Goal: Transaction & Acquisition: Book appointment/travel/reservation

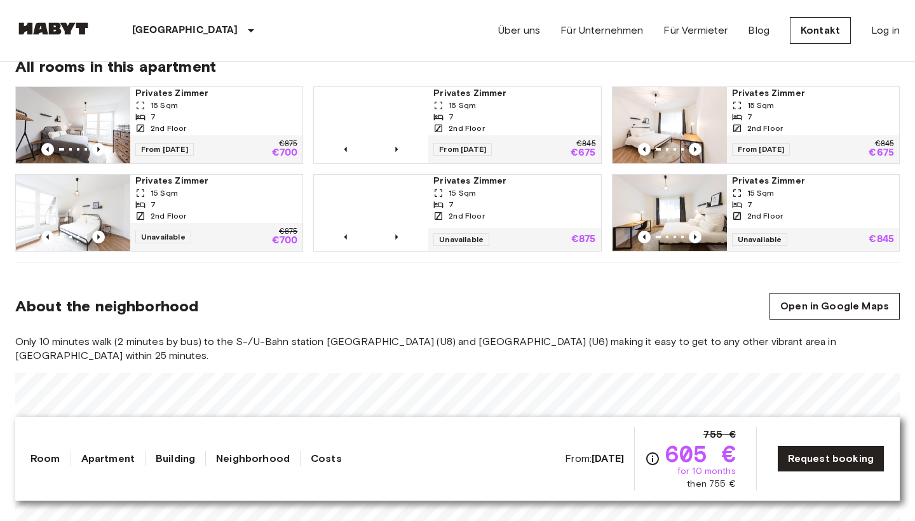
scroll to position [842, 0]
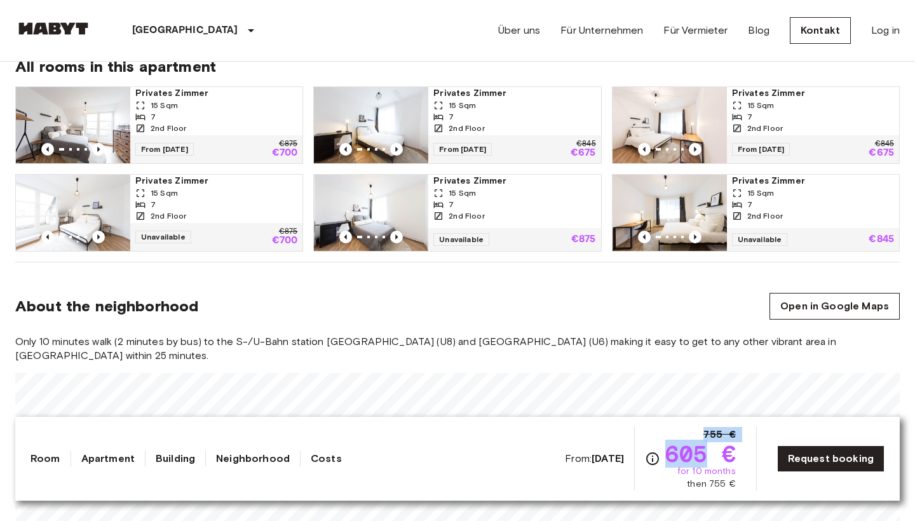
drag, startPoint x: 701, startPoint y: 458, endPoint x: 655, endPoint y: 458, distance: 45.8
click at [655, 458] on div "755 € 605 € for 10 months then 755 €" at bounding box center [690, 459] width 91 height 64
drag, startPoint x: 727, startPoint y: 460, endPoint x: 662, endPoint y: 459, distance: 64.9
click at [666, 459] on span "605 €" at bounding box center [701, 453] width 71 height 23
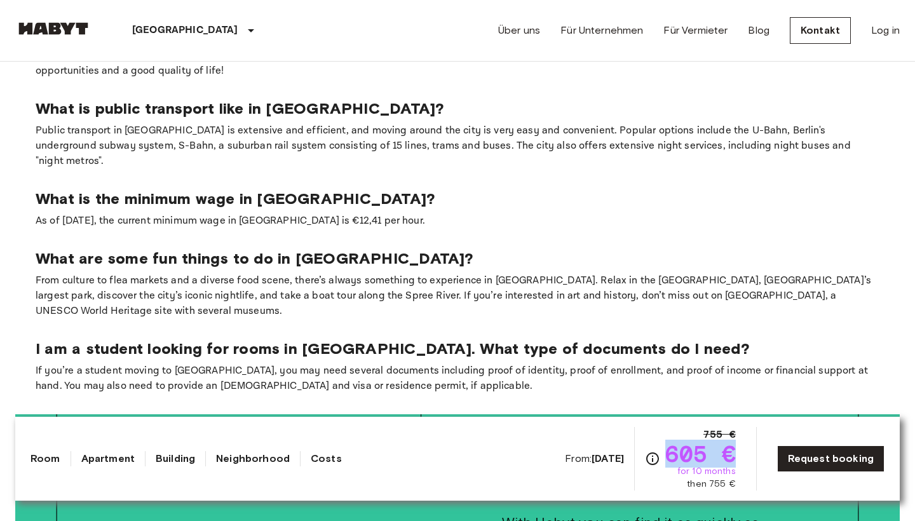
scroll to position [2249, 0]
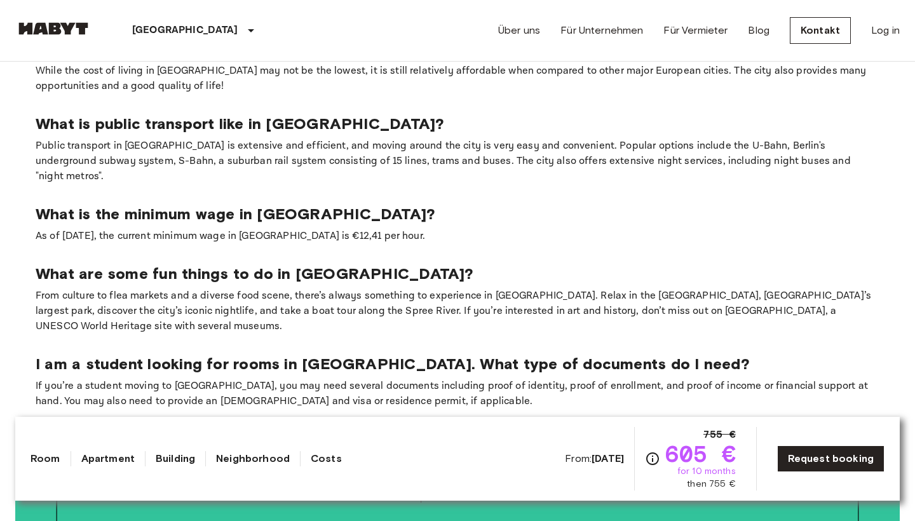
click at [395, 289] on p "From culture to flea markets and a diverse food scene, there’s always something…" at bounding box center [458, 312] width 844 height 46
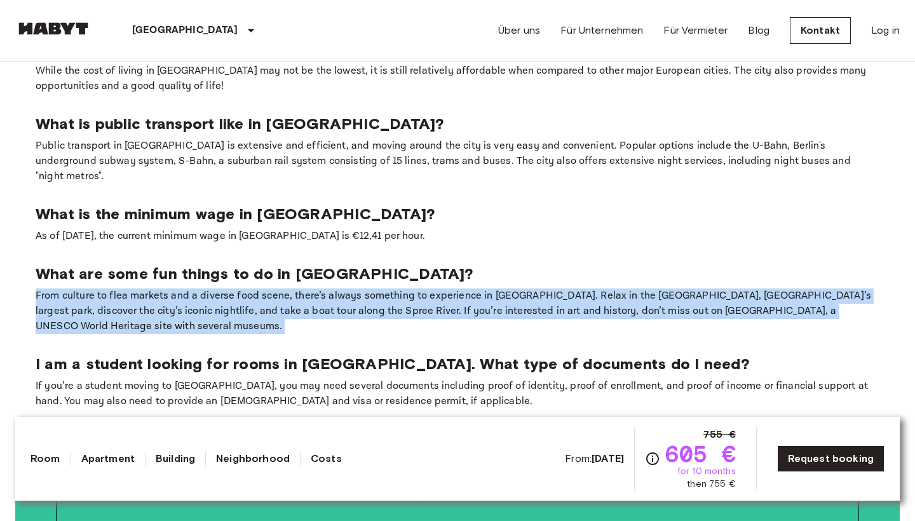
click at [395, 289] on p "From culture to flea markets and a diverse food scene, there’s always something…" at bounding box center [458, 312] width 844 height 46
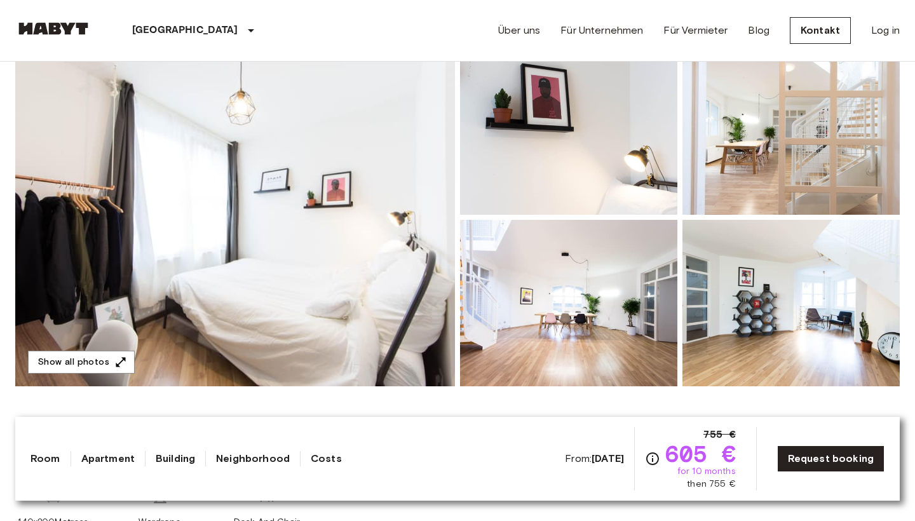
scroll to position [128, 0]
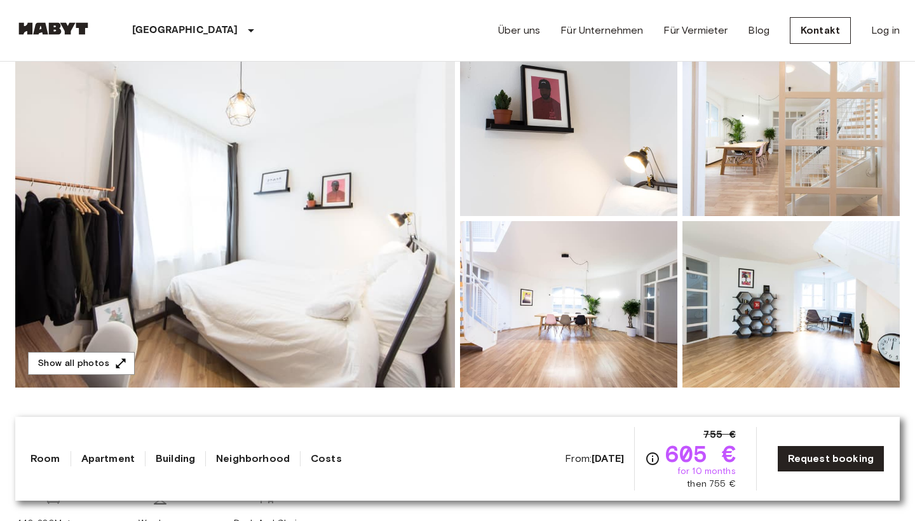
click at [291, 115] on img at bounding box center [235, 219] width 440 height 338
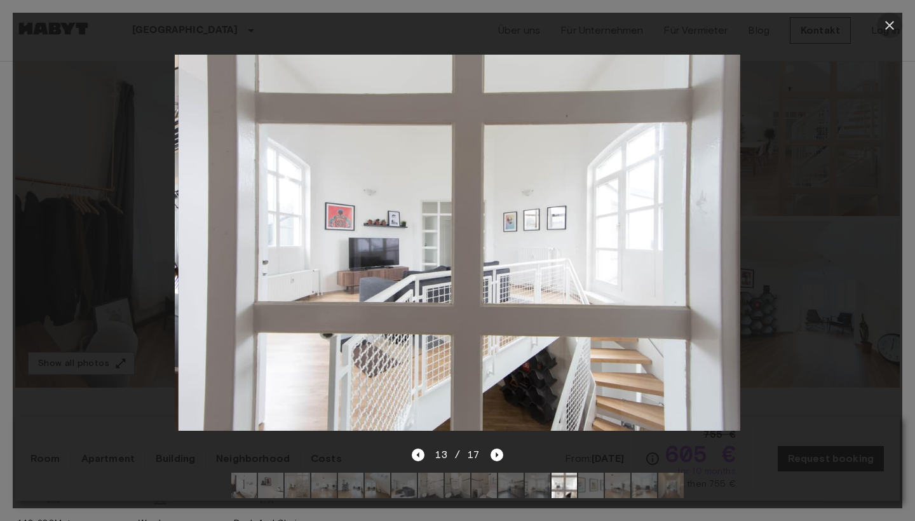
click at [841, 23] on icon "button" at bounding box center [889, 25] width 9 height 9
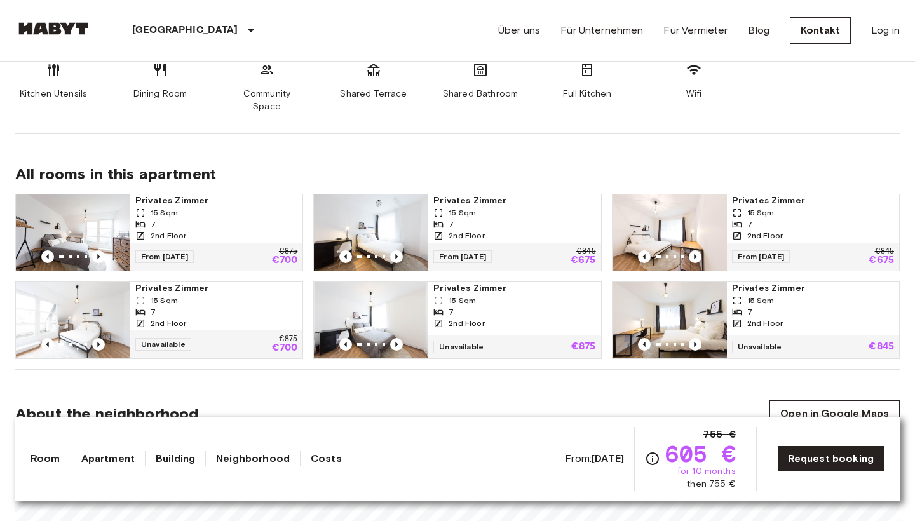
scroll to position [735, 0]
click at [48, 254] on icon "Previous image" at bounding box center [47, 256] width 3 height 5
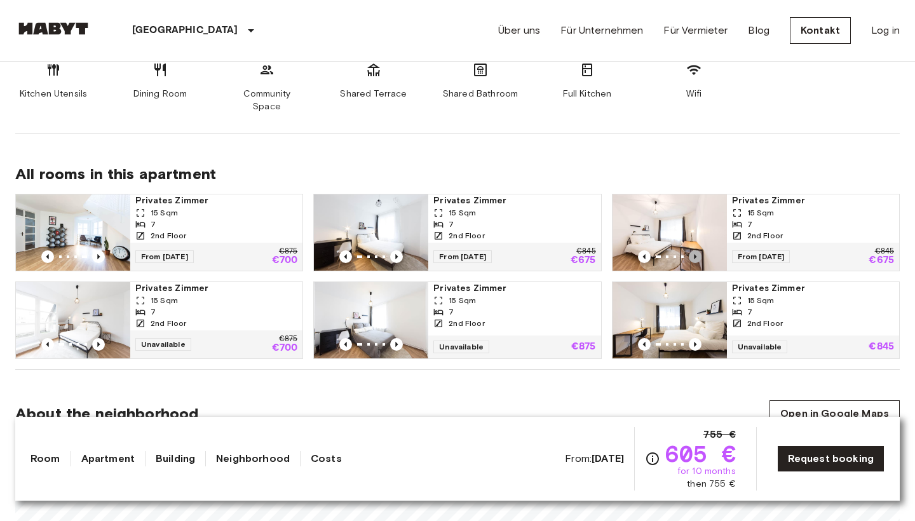
click at [692, 250] on icon "Previous image" at bounding box center [695, 256] width 13 height 13
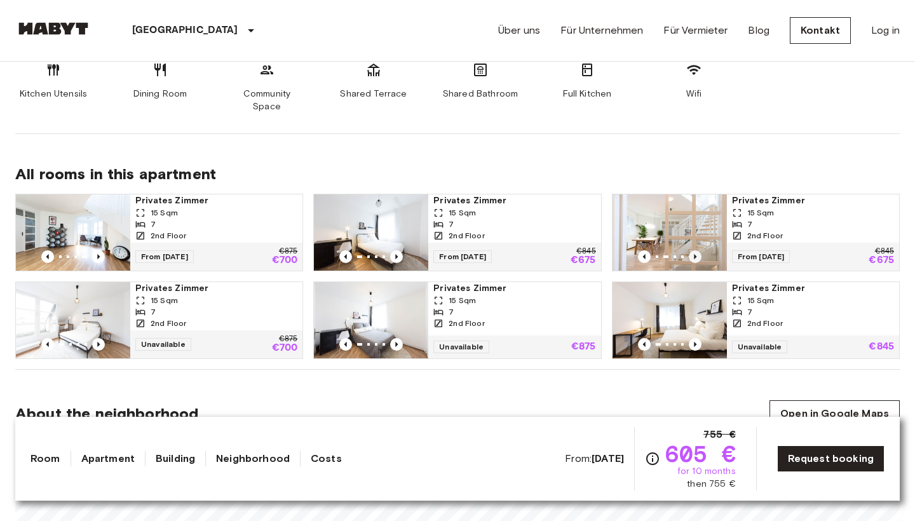
click at [692, 250] on icon "Previous image" at bounding box center [695, 256] width 13 height 13
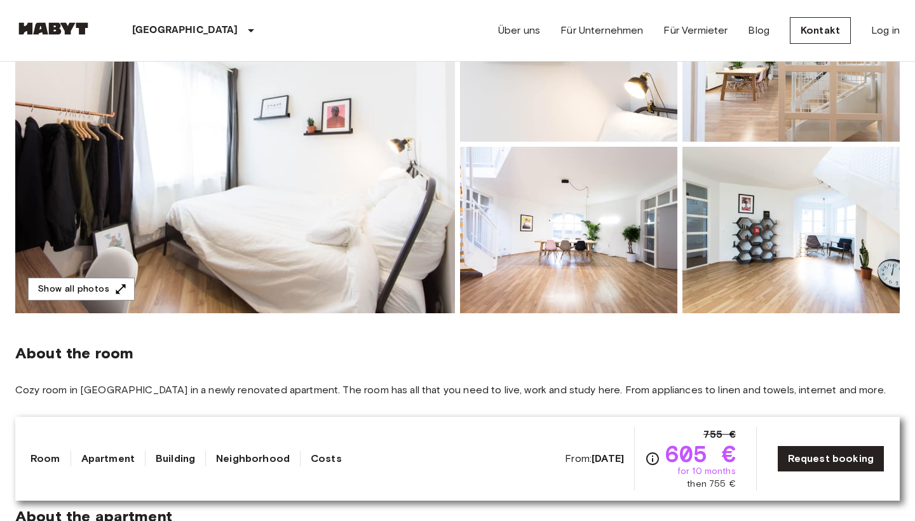
scroll to position [242, 0]
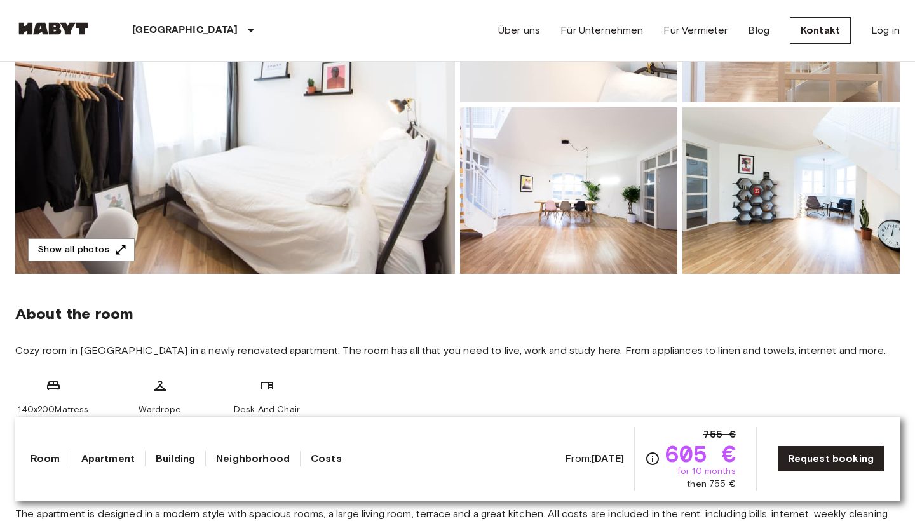
click at [327, 183] on img at bounding box center [235, 105] width 440 height 338
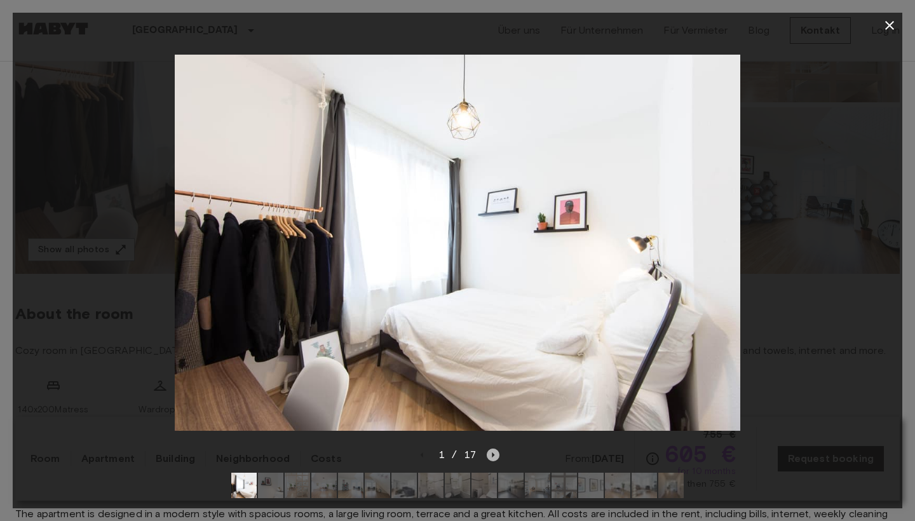
click at [492, 451] on icon "Next image" at bounding box center [493, 455] width 13 height 13
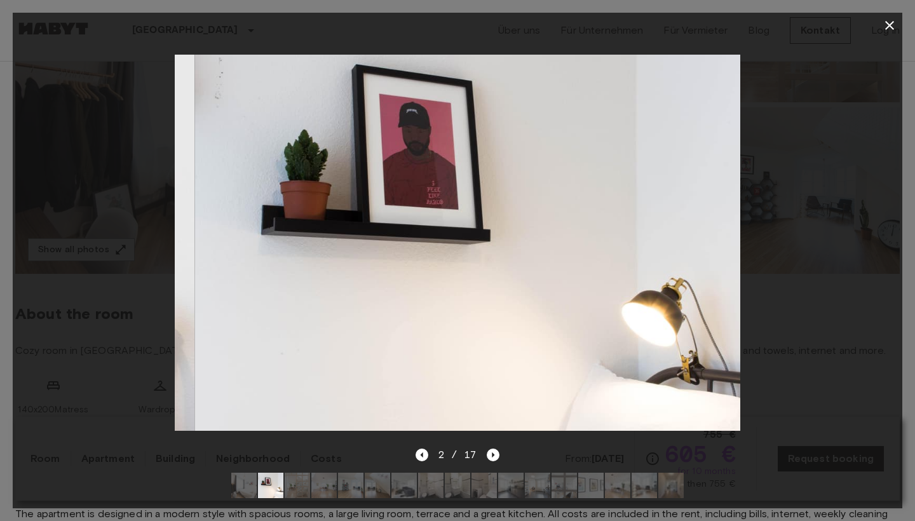
click at [495, 464] on div at bounding box center [457, 486] width 473 height 46
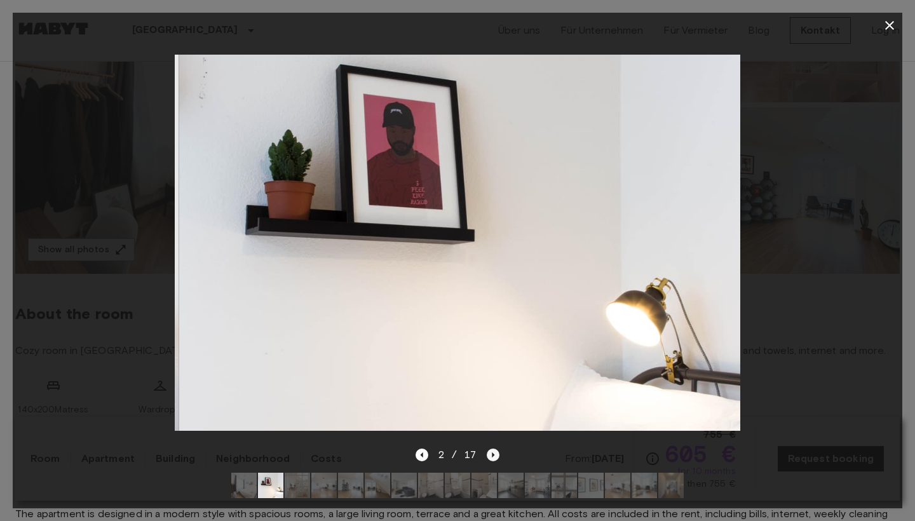
click at [493, 456] on icon "Next image" at bounding box center [494, 455] width 3 height 5
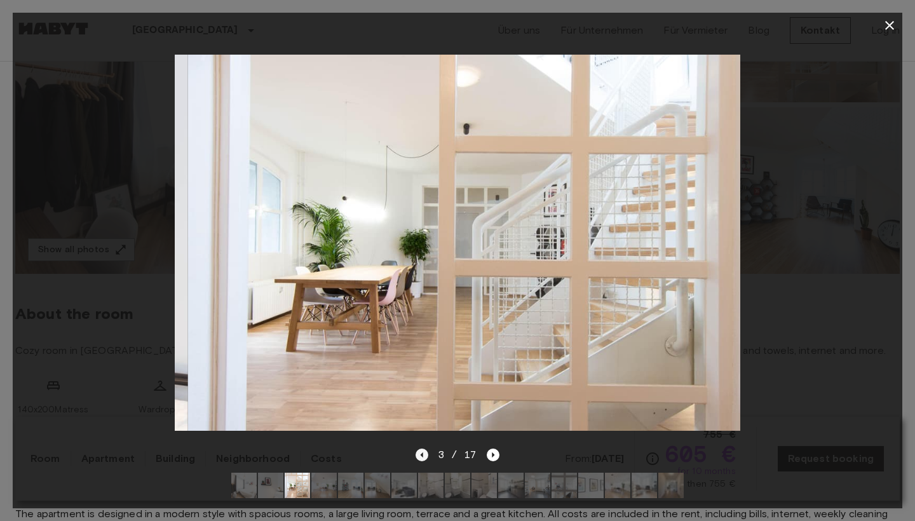
click at [416, 455] on icon "Previous image" at bounding box center [422, 455] width 13 height 13
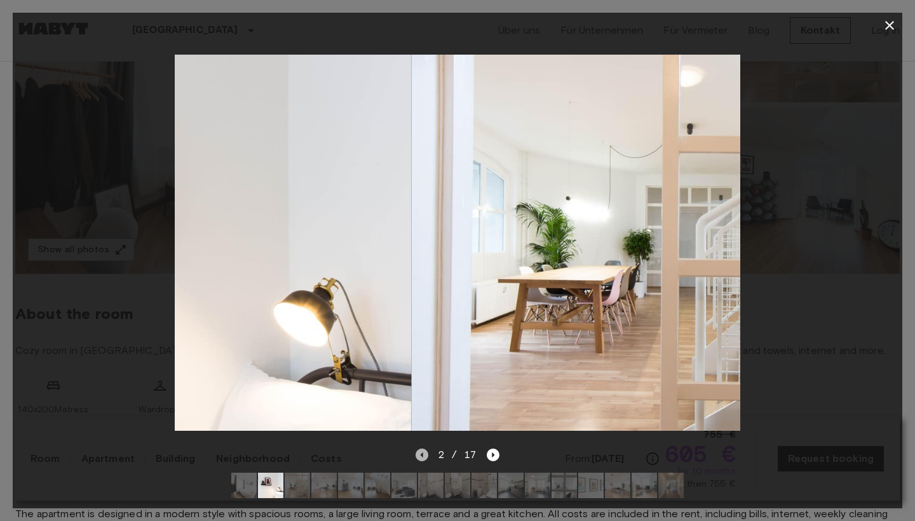
click at [416, 455] on icon "Previous image" at bounding box center [422, 455] width 13 height 13
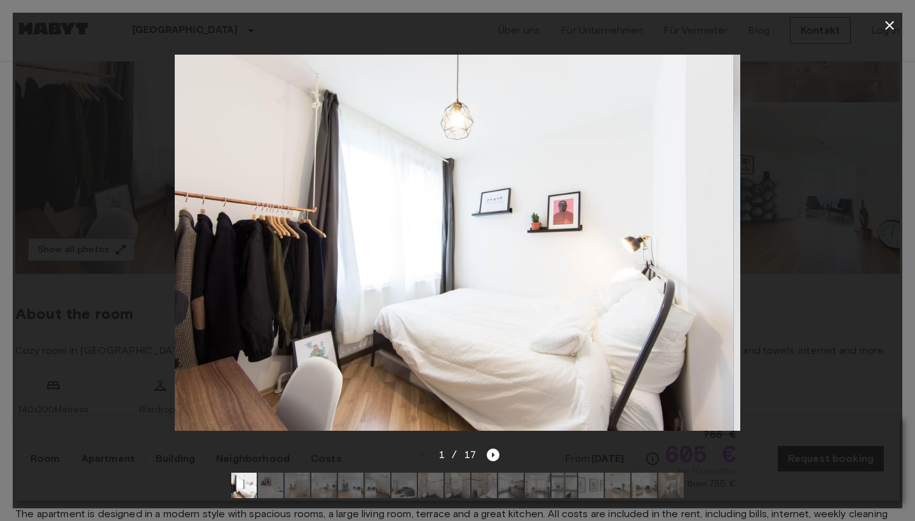
click at [467, 456] on span "1 / 17" at bounding box center [458, 455] width 39 height 15
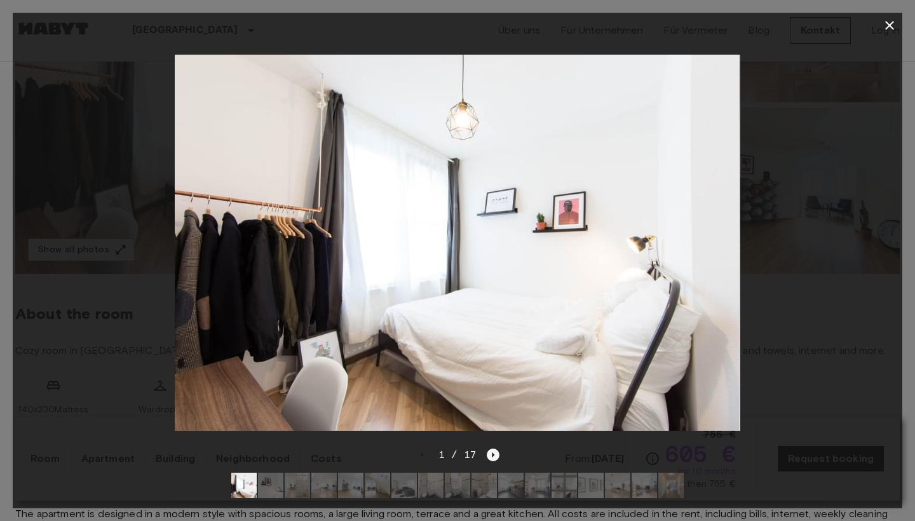
click at [487, 456] on icon "Next image" at bounding box center [493, 455] width 13 height 13
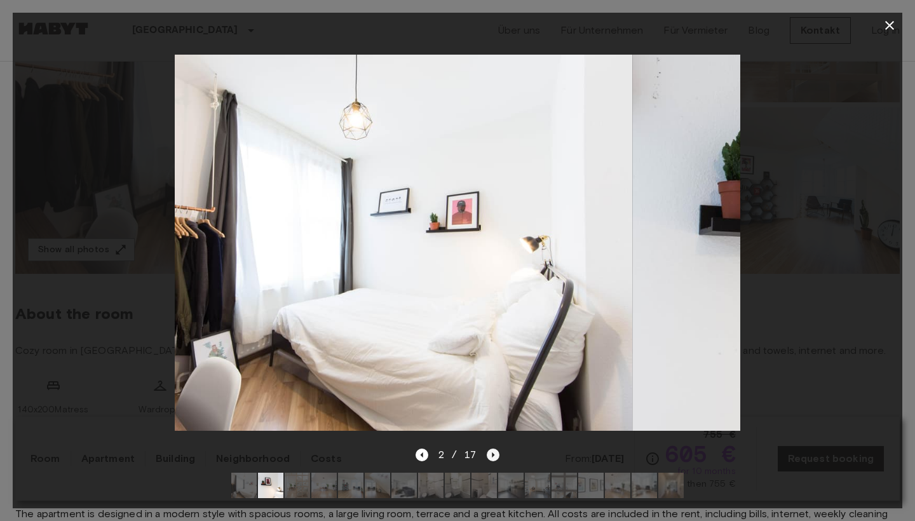
click at [487, 456] on icon "Next image" at bounding box center [493, 455] width 13 height 13
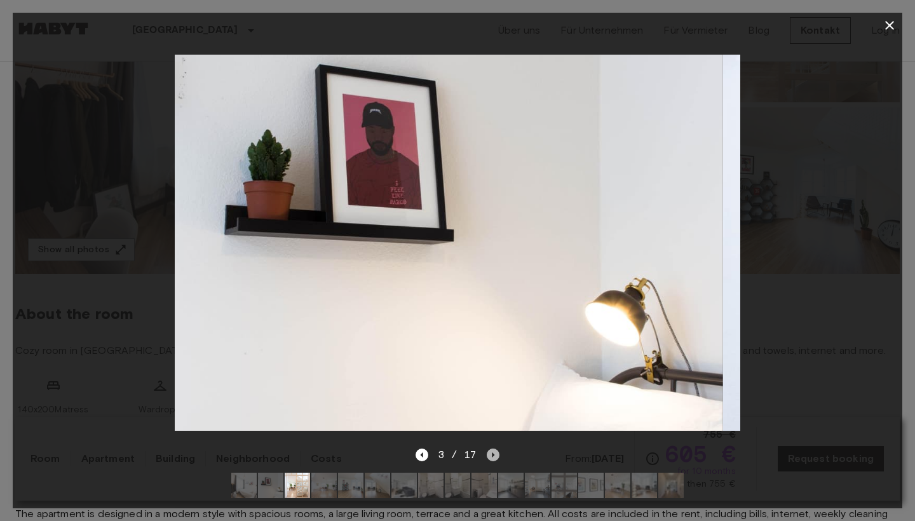
click at [487, 456] on icon "Next image" at bounding box center [493, 455] width 13 height 13
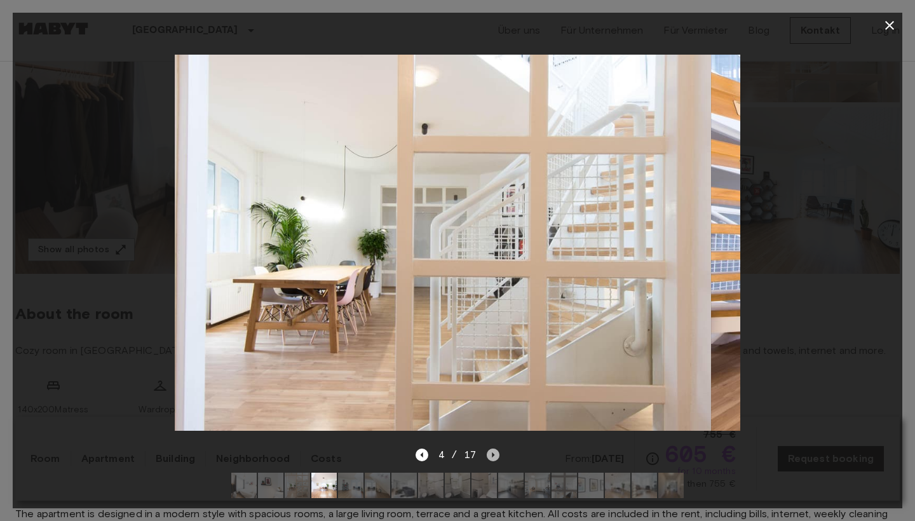
click at [487, 456] on icon "Next image" at bounding box center [493, 455] width 13 height 13
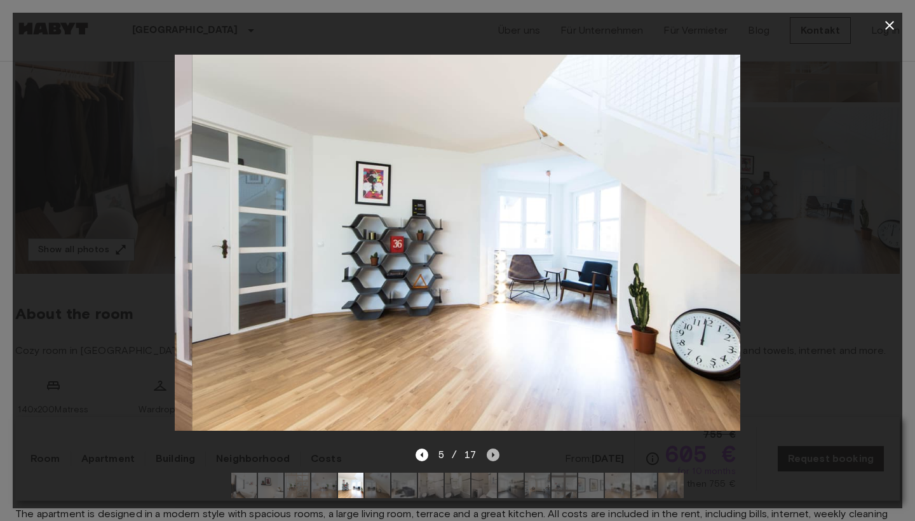
click at [488, 454] on icon "Next image" at bounding box center [493, 455] width 13 height 13
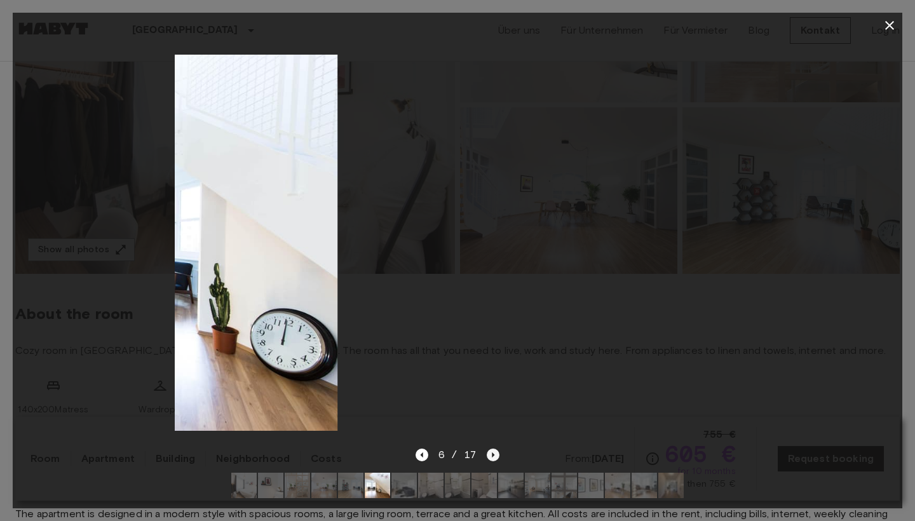
click at [488, 454] on icon "Next image" at bounding box center [493, 455] width 13 height 13
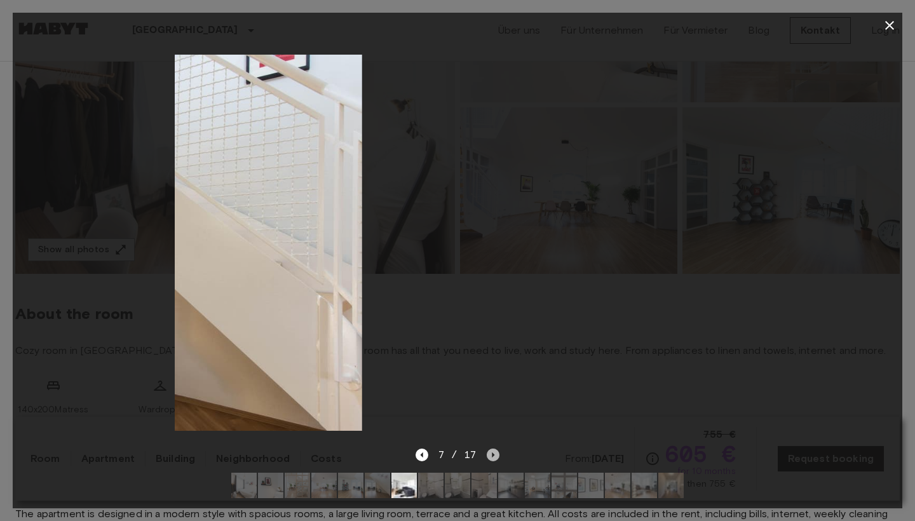
click at [488, 454] on icon "Next image" at bounding box center [493, 455] width 13 height 13
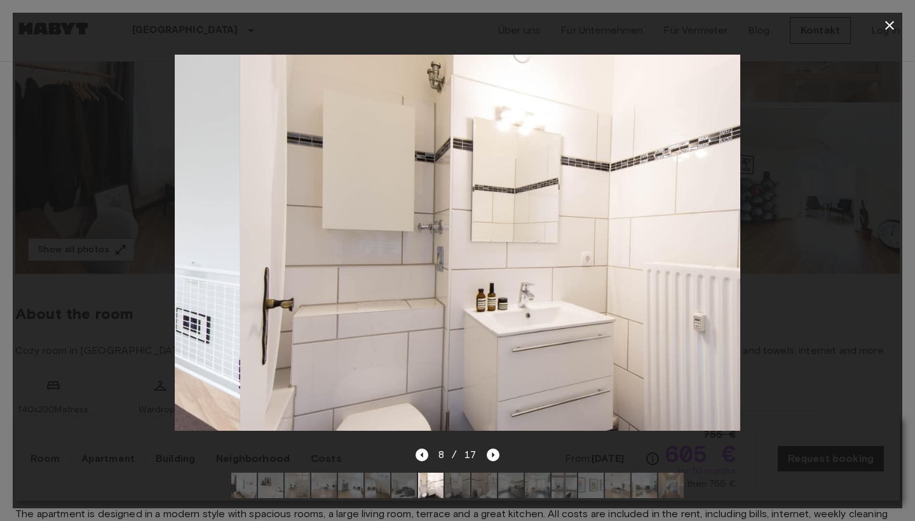
click at [256, 488] on img at bounding box center [243, 485] width 25 height 25
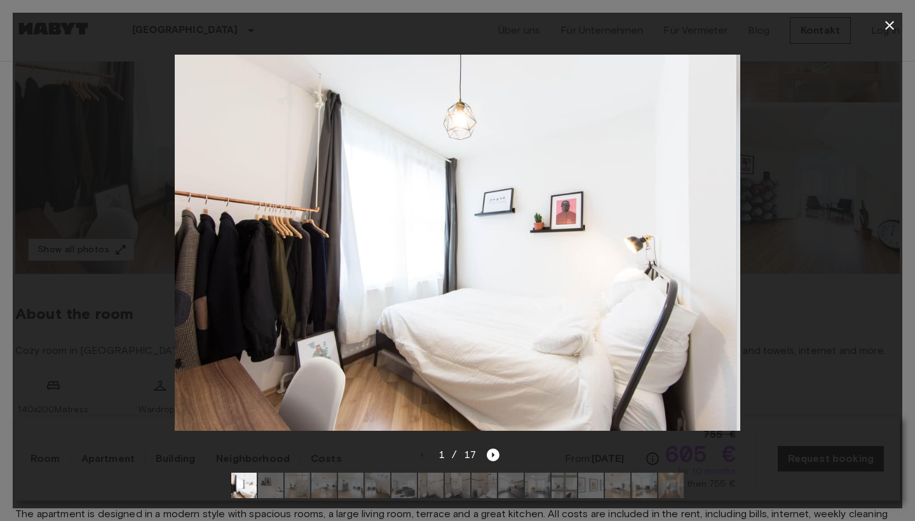
click at [314, 481] on img at bounding box center [323, 485] width 25 height 25
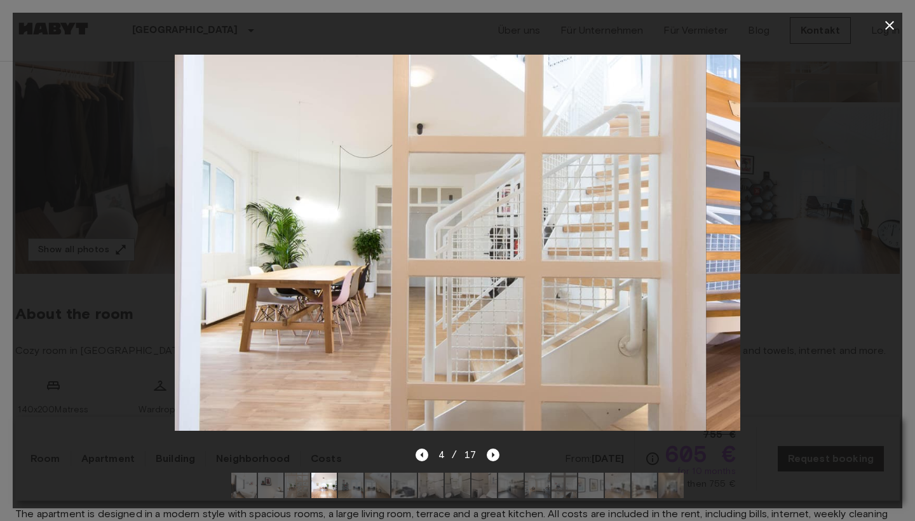
click at [285, 481] on img at bounding box center [297, 485] width 25 height 25
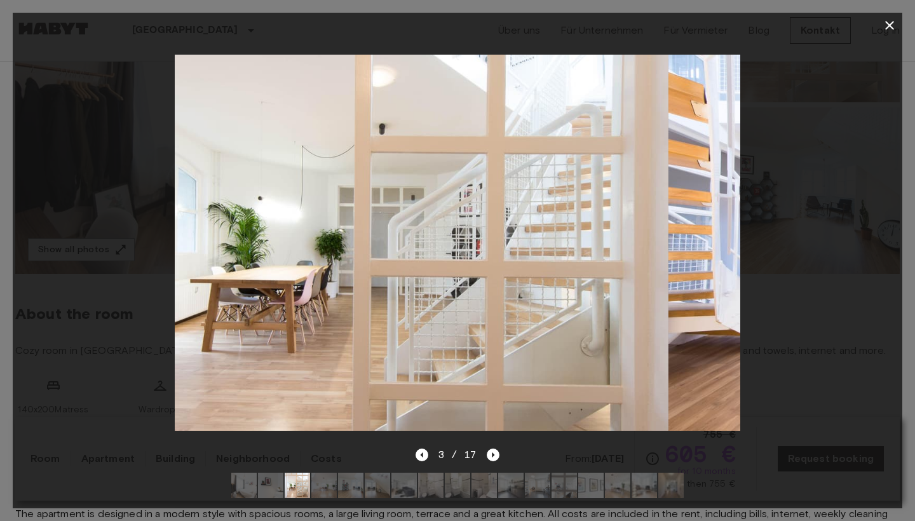
click at [279, 482] on img at bounding box center [270, 485] width 25 height 25
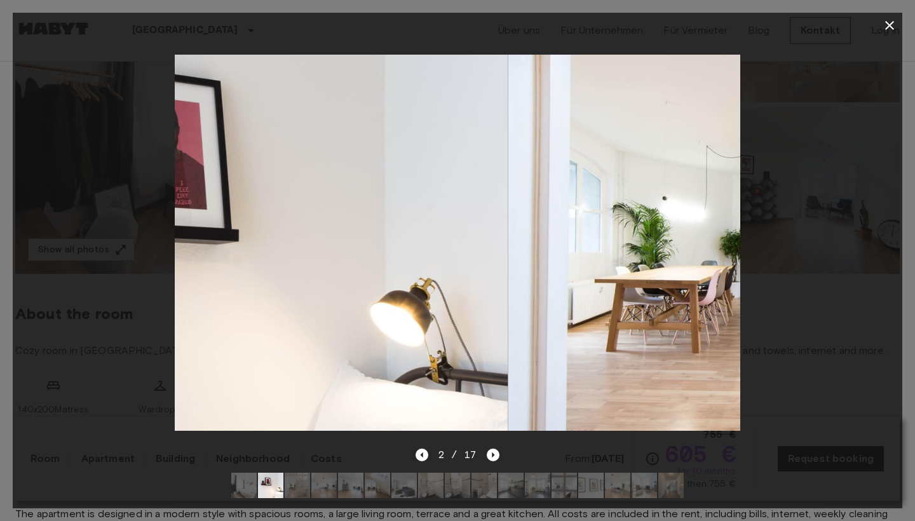
click at [346, 492] on img at bounding box center [350, 485] width 25 height 25
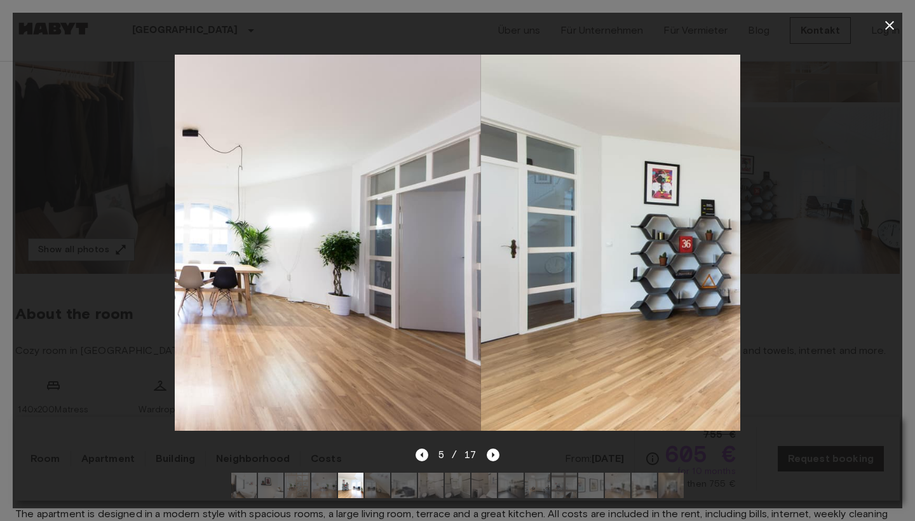
click at [386, 485] on img at bounding box center [377, 485] width 25 height 25
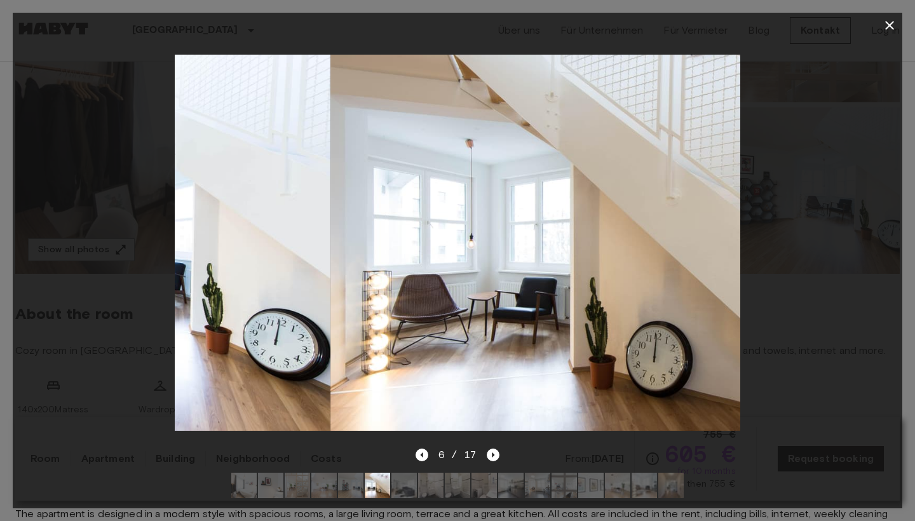
click at [442, 482] on img at bounding box center [430, 485] width 25 height 25
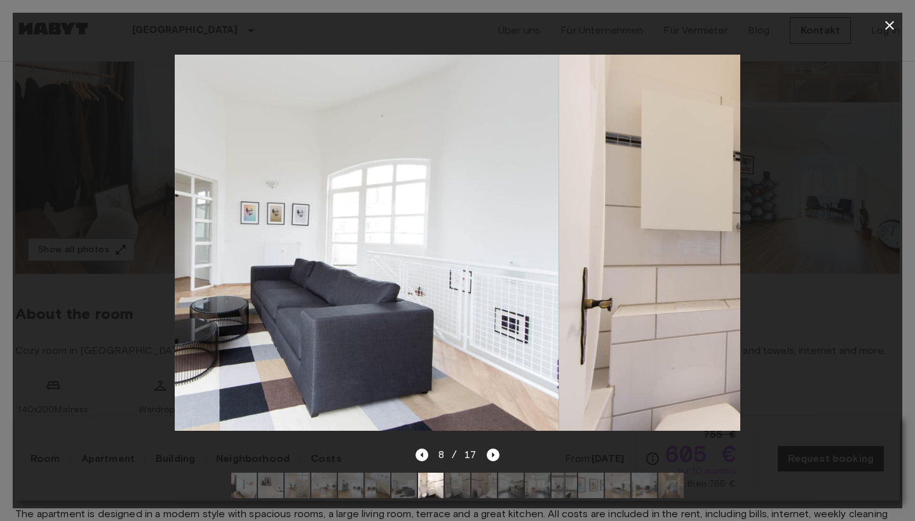
click at [502, 484] on img at bounding box center [510, 485] width 25 height 25
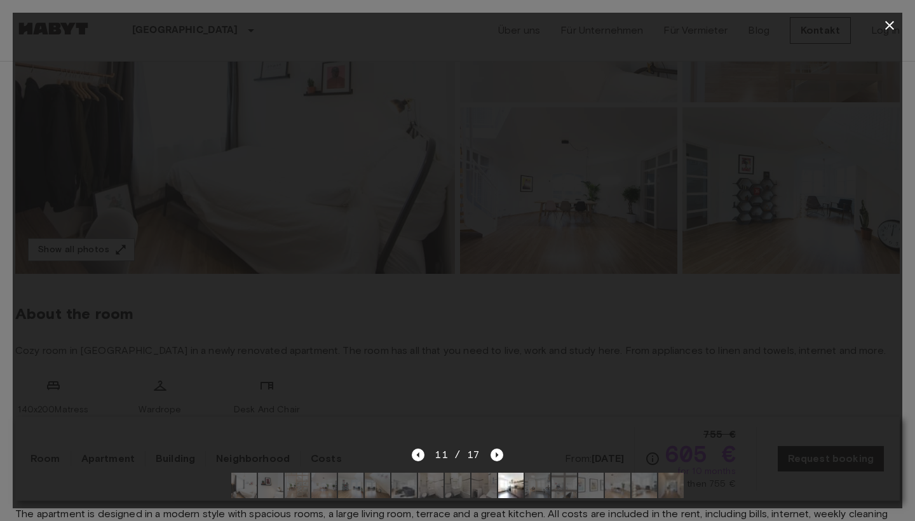
click at [571, 490] on img at bounding box center [564, 485] width 25 height 25
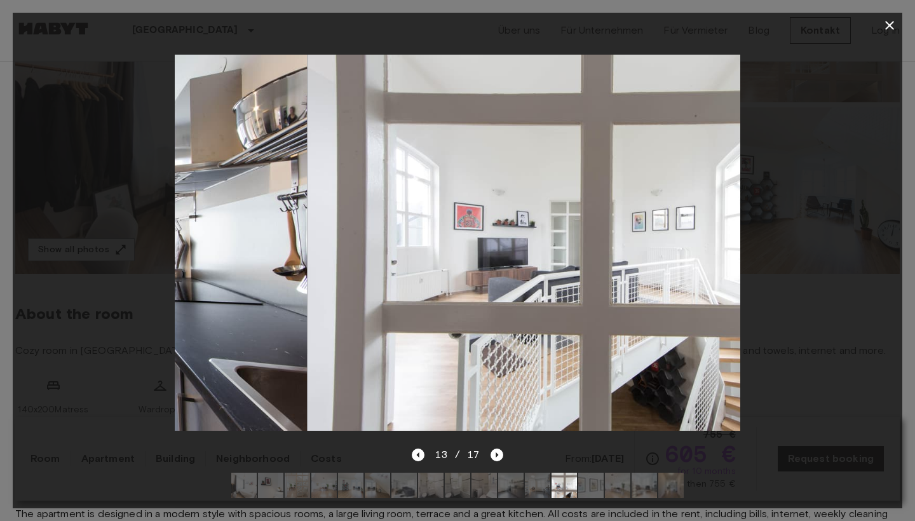
click at [598, 491] on img at bounding box center [590, 485] width 25 height 25
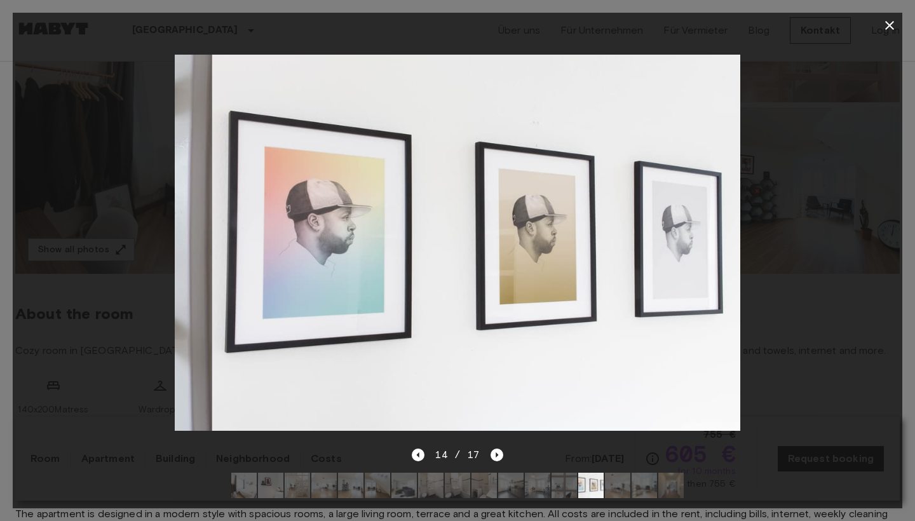
click at [629, 496] on img at bounding box center [617, 485] width 25 height 25
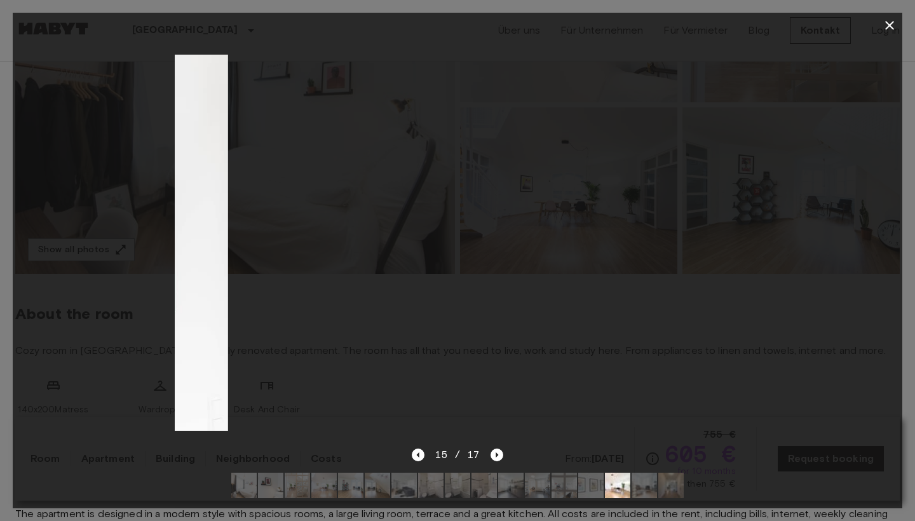
click at [641, 492] on img at bounding box center [644, 485] width 25 height 25
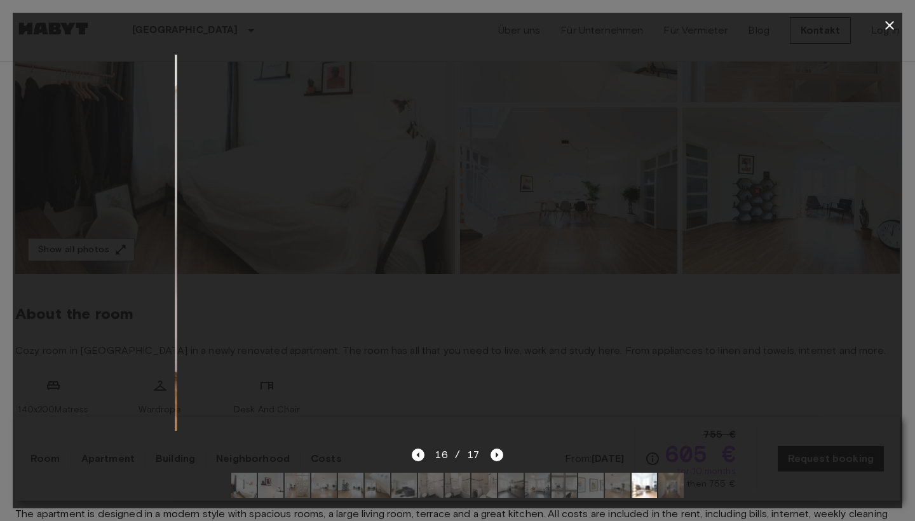
click at [841, 259] on div at bounding box center [458, 242] width 890 height 409
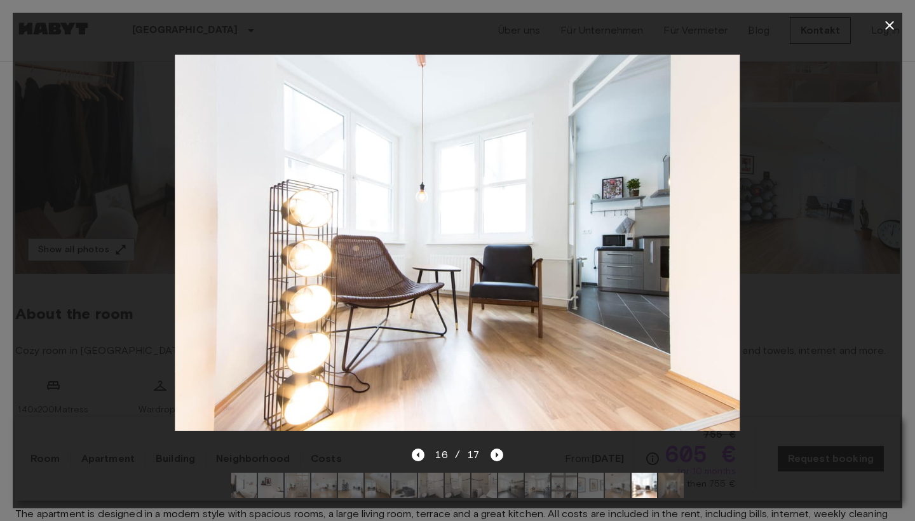
click at [841, 28] on icon "button" at bounding box center [889, 25] width 15 height 15
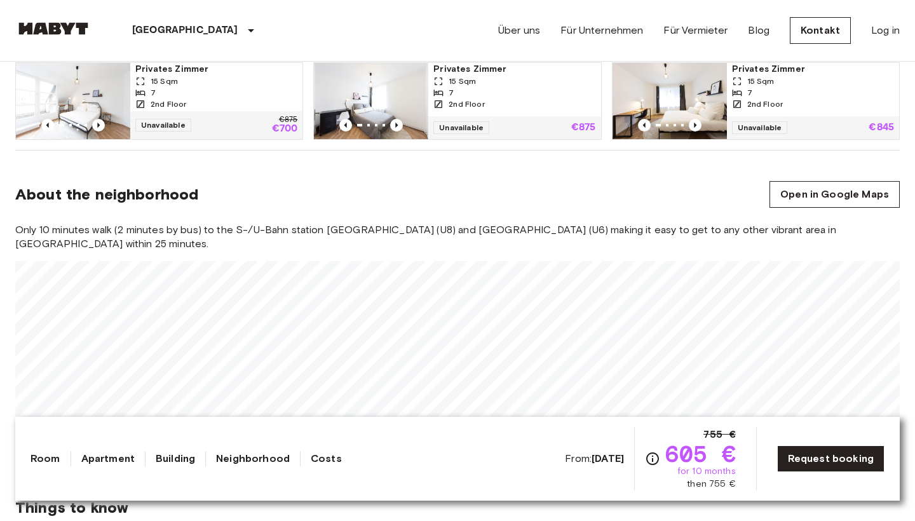
scroll to position [768, 0]
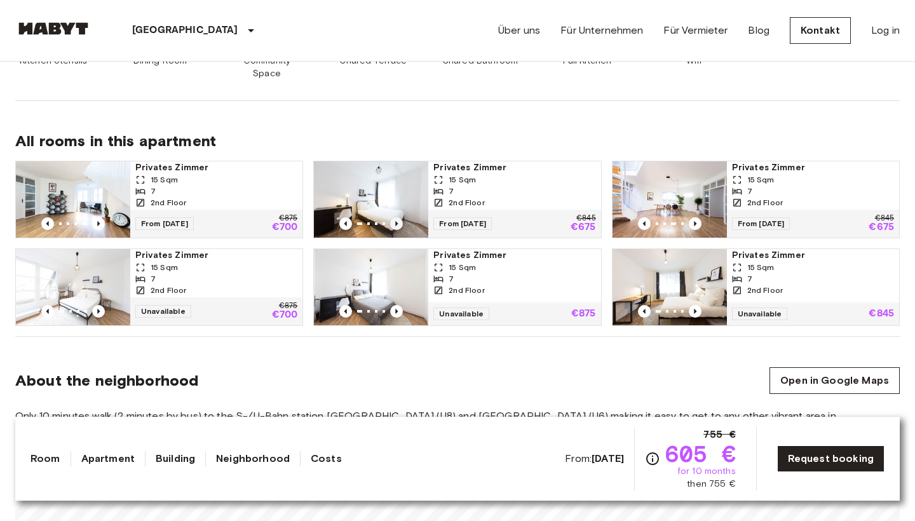
click at [400, 217] on icon "Previous image" at bounding box center [396, 223] width 13 height 13
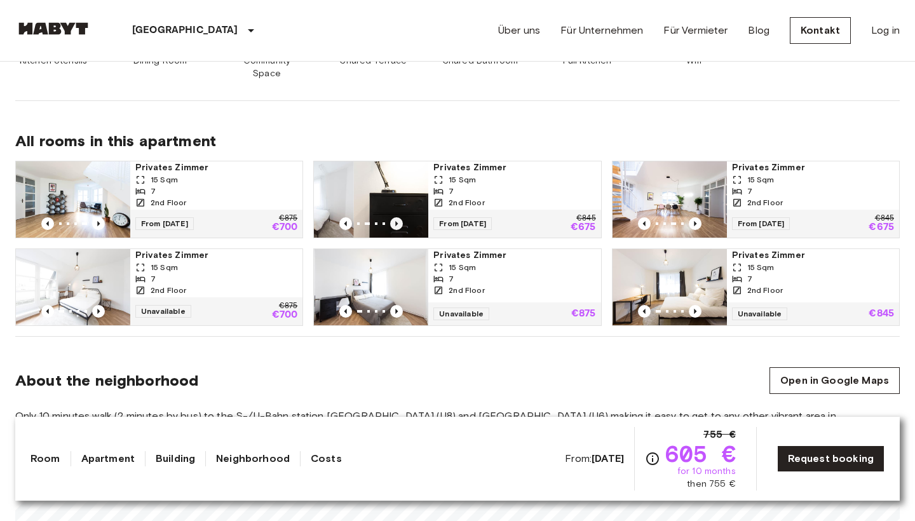
click at [400, 217] on icon "Previous image" at bounding box center [396, 223] width 13 height 13
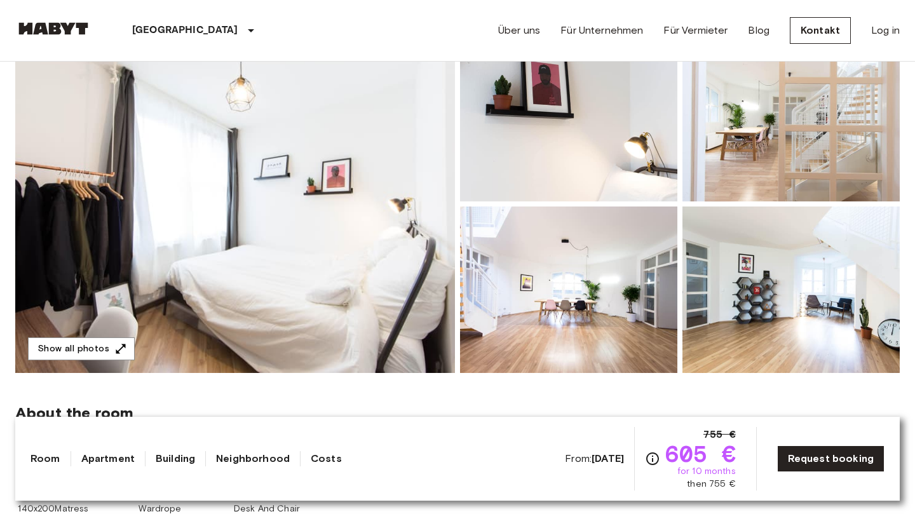
scroll to position [142, 0]
click at [358, 224] on img at bounding box center [235, 204] width 440 height 338
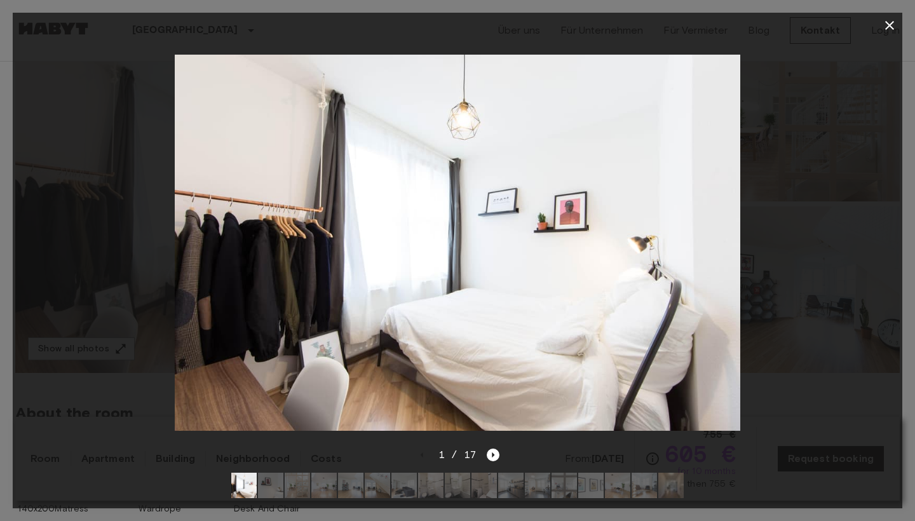
click at [516, 483] on img at bounding box center [510, 485] width 25 height 25
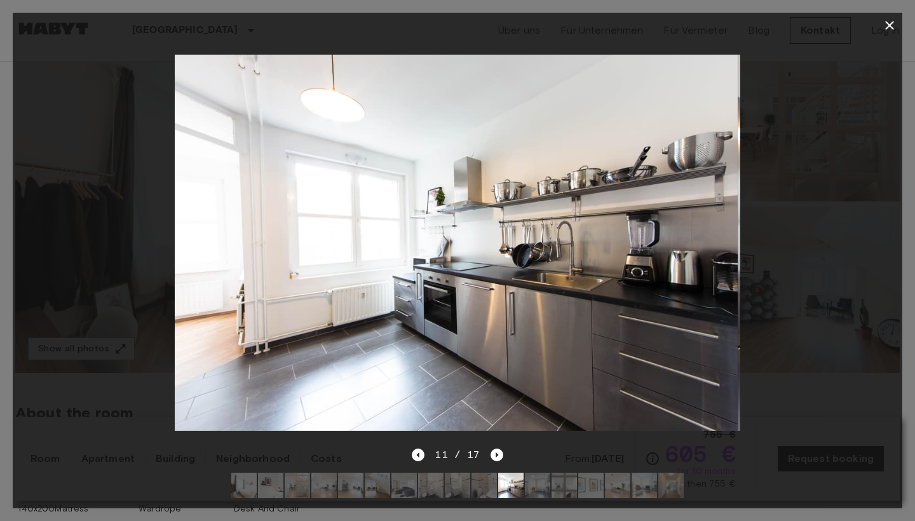
click at [552, 486] on img at bounding box center [564, 485] width 25 height 25
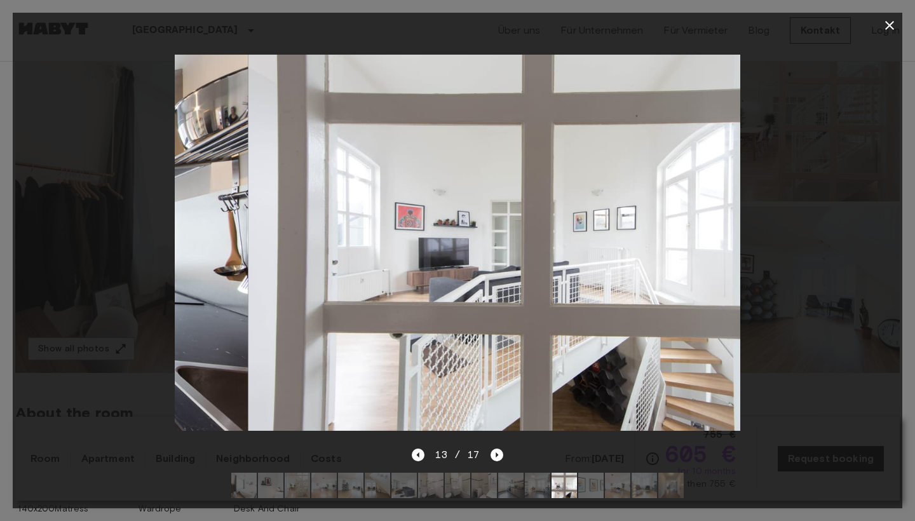
click at [578, 486] on img at bounding box center [590, 485] width 25 height 25
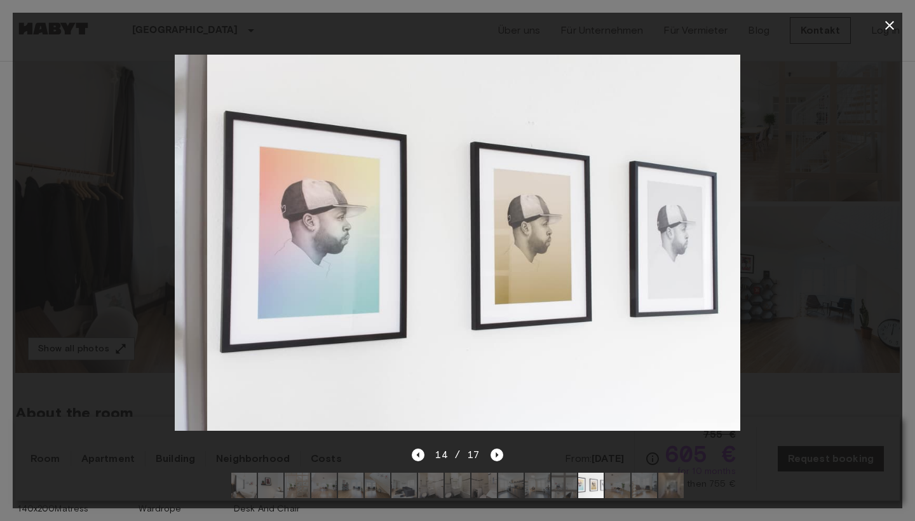
click at [618, 481] on img at bounding box center [617, 485] width 25 height 25
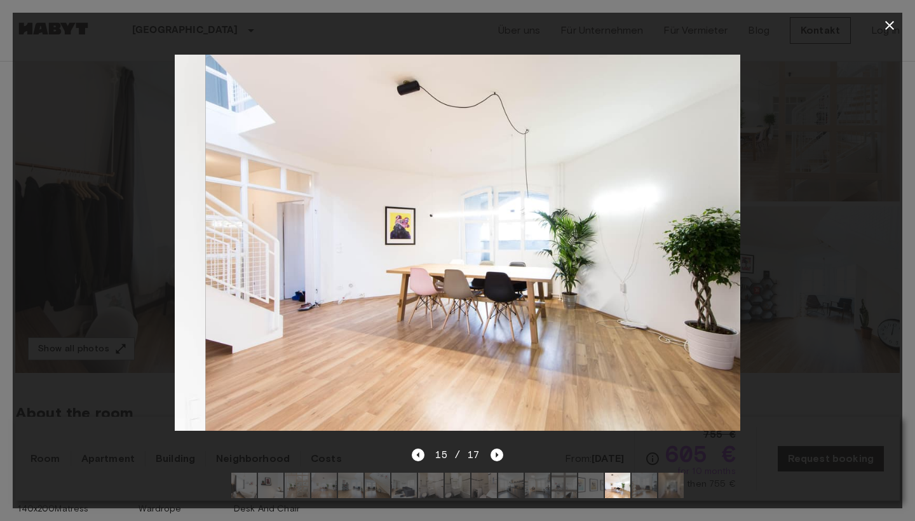
click at [646, 482] on img at bounding box center [644, 485] width 25 height 25
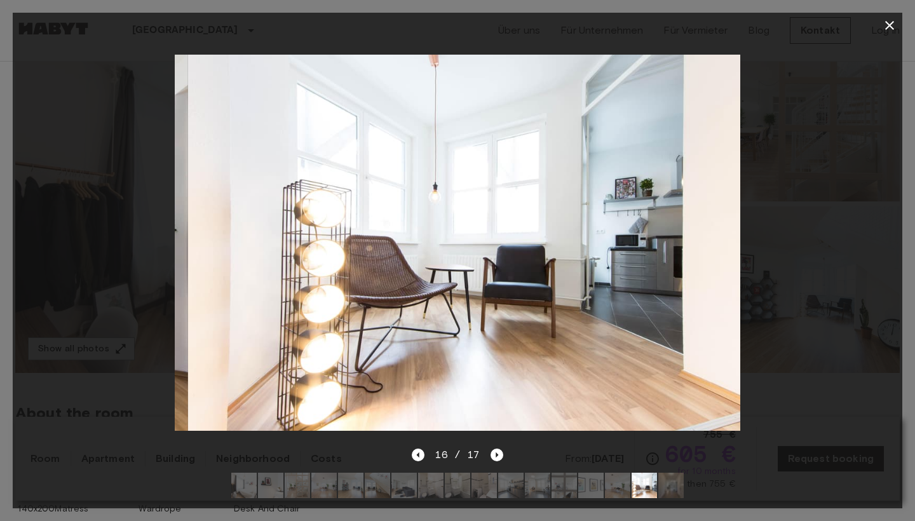
click at [652, 488] on img at bounding box center [644, 485] width 25 height 25
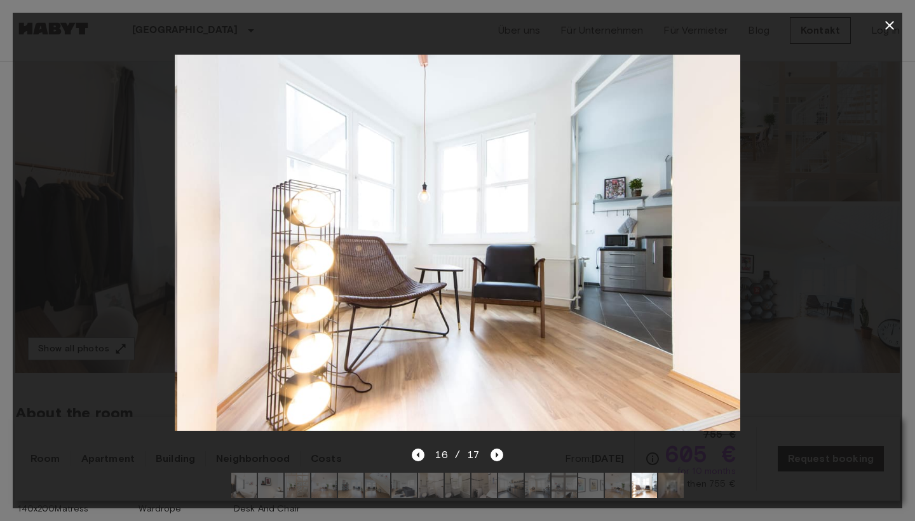
click at [664, 488] on img at bounding box center [671, 485] width 25 height 25
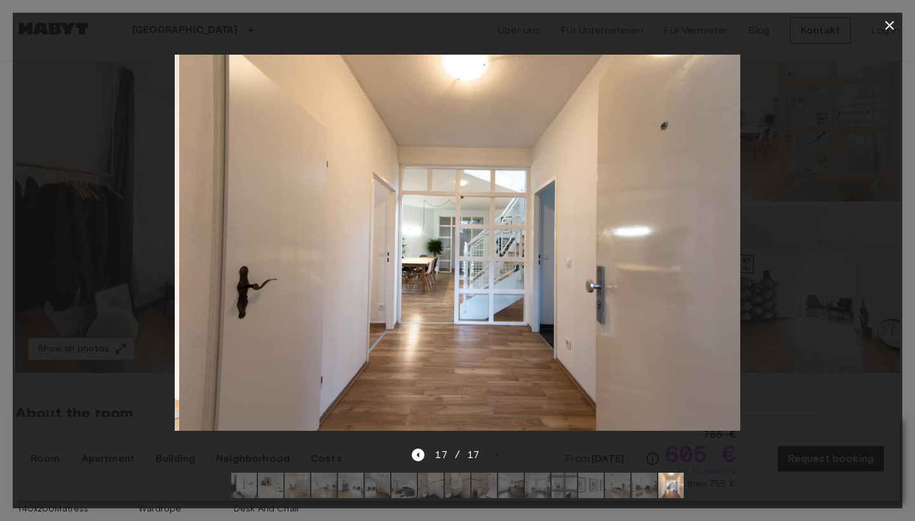
click at [841, 29] on icon "button" at bounding box center [889, 25] width 15 height 15
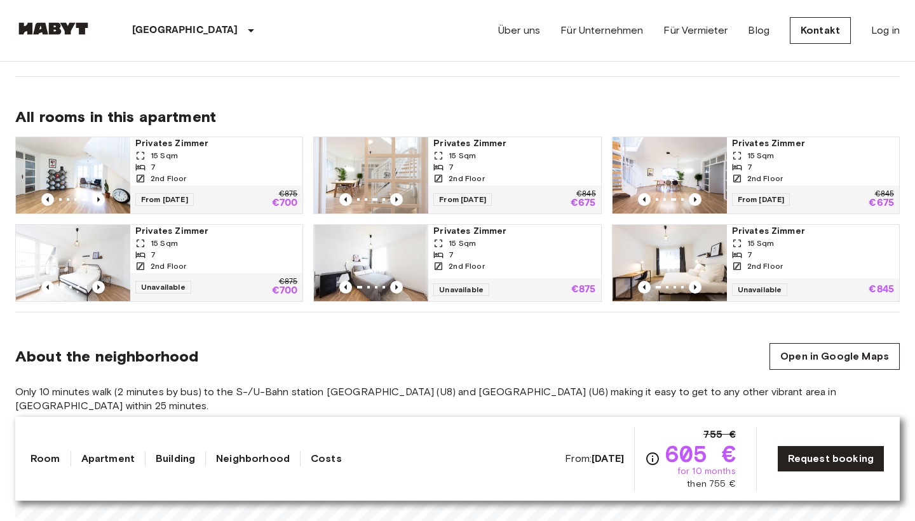
scroll to position [831, 0]
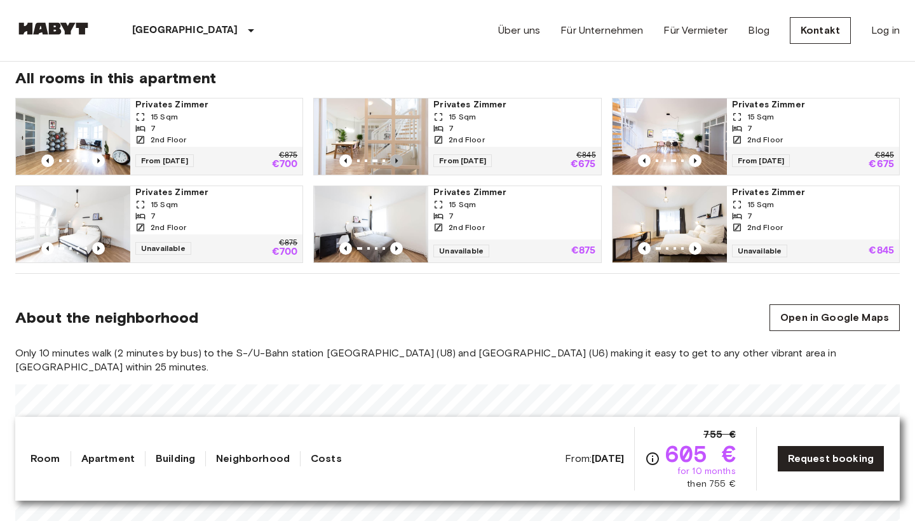
click at [397, 158] on icon "Previous image" at bounding box center [397, 160] width 3 height 5
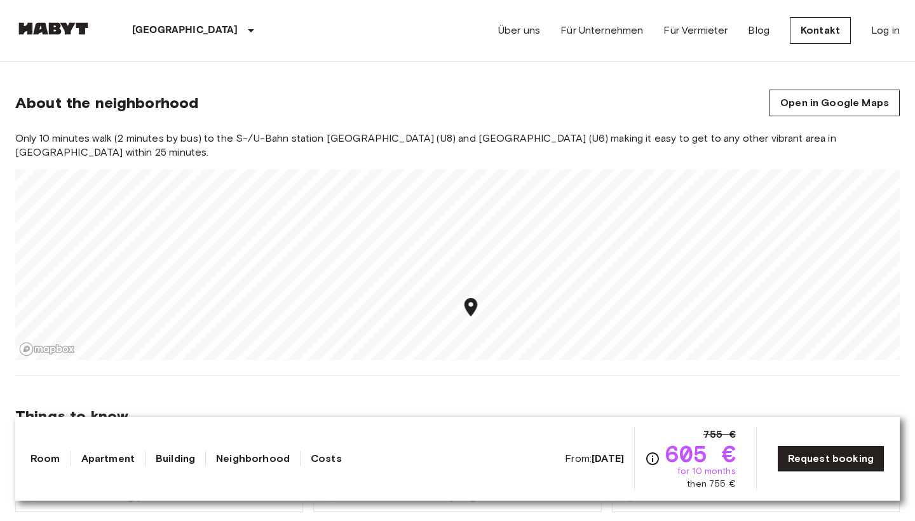
scroll to position [1041, 0]
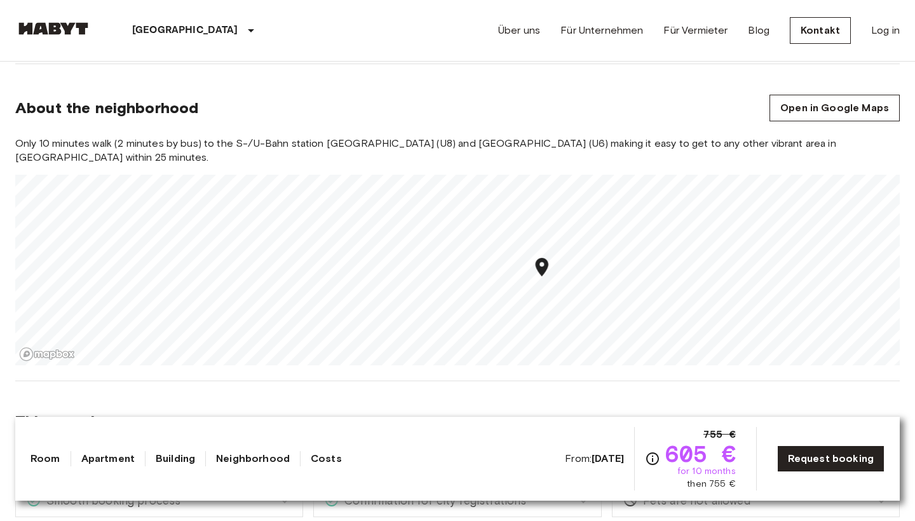
click at [509, 137] on div "Only 10 minutes walk (2 minutes by bus) to the S-/U-Bahn station [GEOGRAPHIC_DA…" at bounding box center [457, 251] width 885 height 229
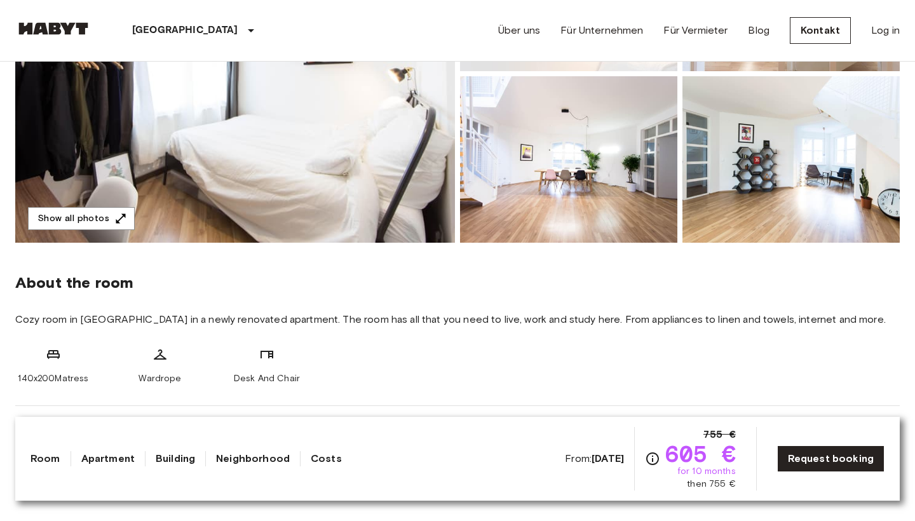
scroll to position [224, 0]
